Goal: Task Accomplishment & Management: Manage account settings

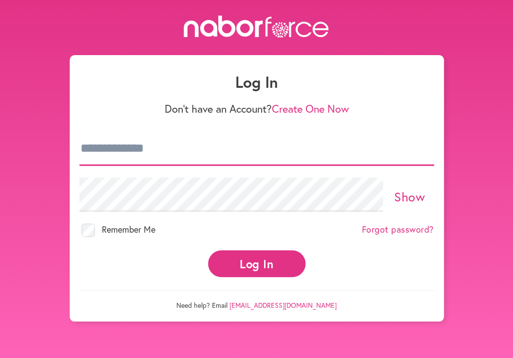
click at [126, 150] on input "email" at bounding box center [256, 149] width 355 height 34
type input "**********"
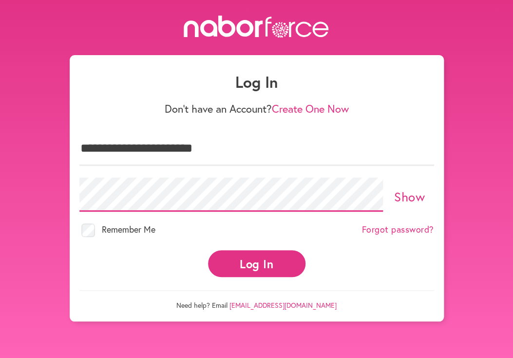
click at [208, 250] on button "Log In" at bounding box center [256, 263] width 97 height 27
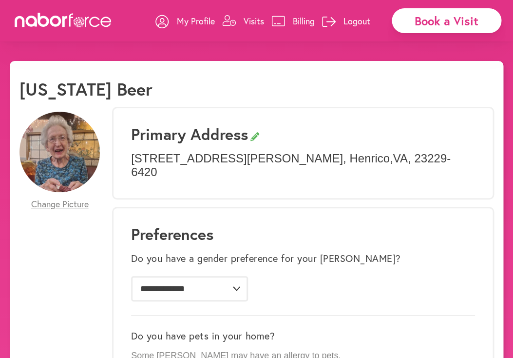
click at [250, 22] on p "Visits" at bounding box center [254, 21] width 20 height 12
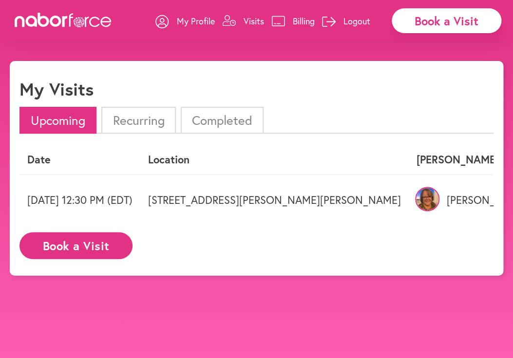
click at [360, 21] on p "Logout" at bounding box center [357, 21] width 27 height 12
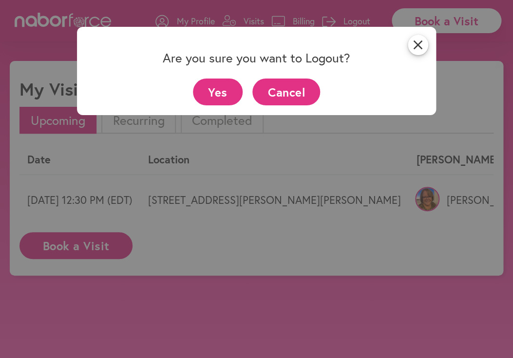
click at [228, 95] on button "Yes" at bounding box center [218, 91] width 50 height 27
